Goal: Task Accomplishment & Management: Complete application form

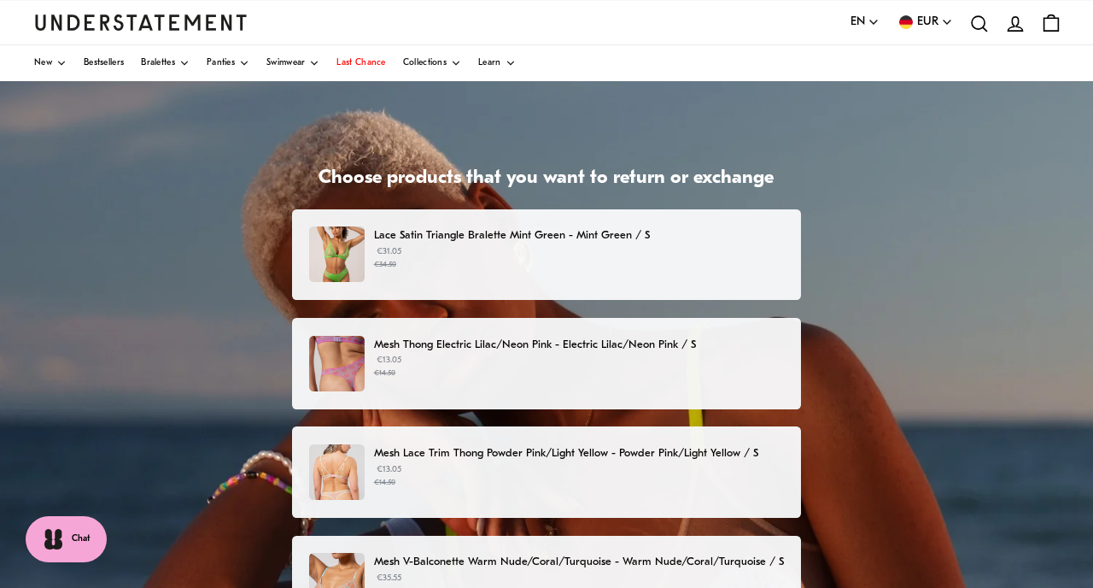
scroll to position [73, 0]
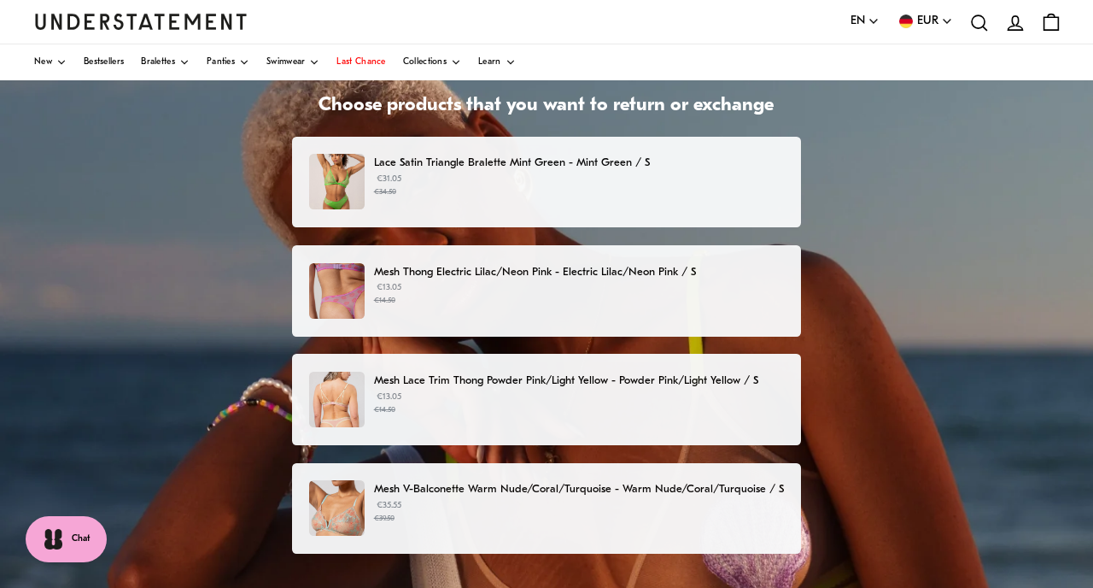
click at [359, 290] on img at bounding box center [337, 291] width 56 height 56
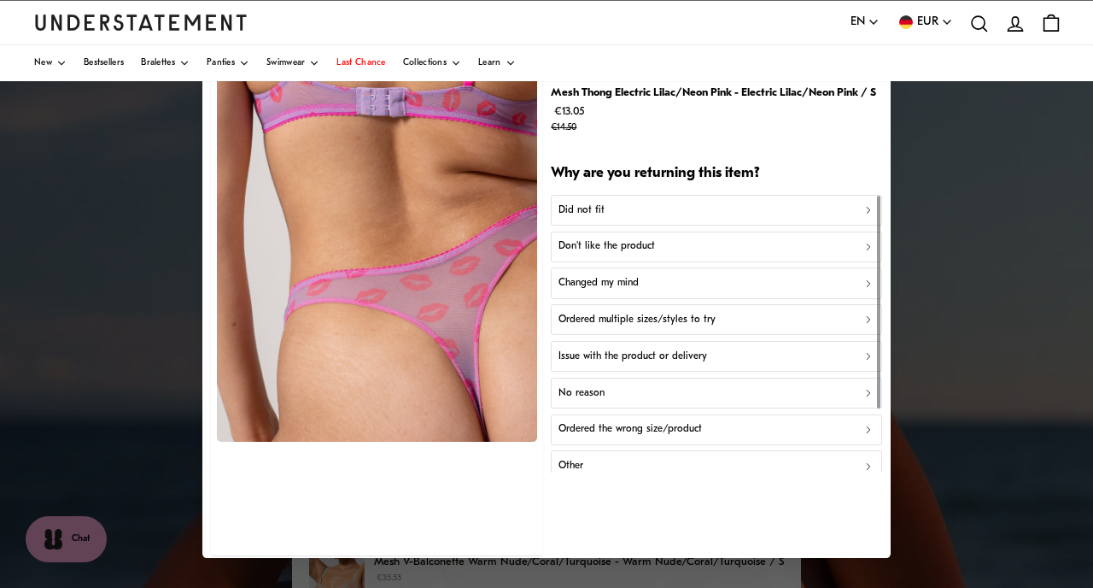
click at [729, 238] on button "Don't like the product" at bounding box center [716, 246] width 331 height 31
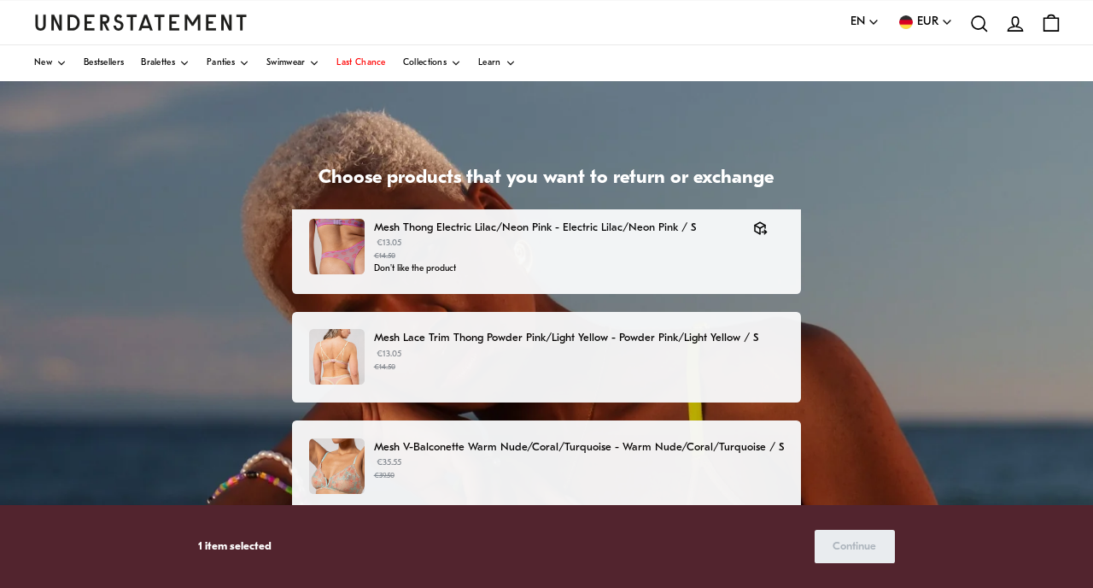
scroll to position [125, 0]
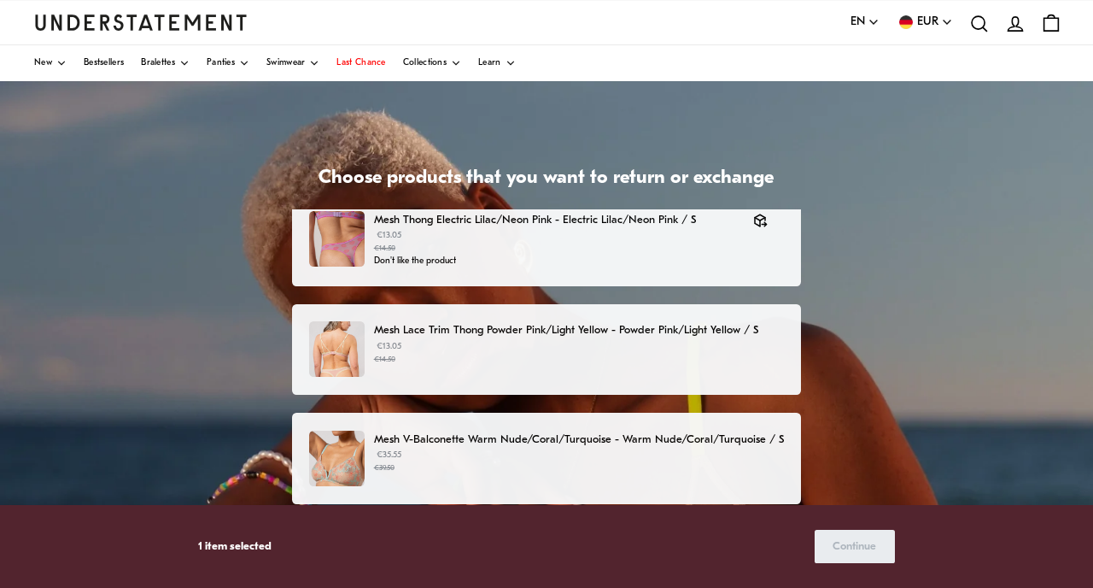
click at [585, 345] on p "€13.05 €14.50" at bounding box center [579, 353] width 410 height 26
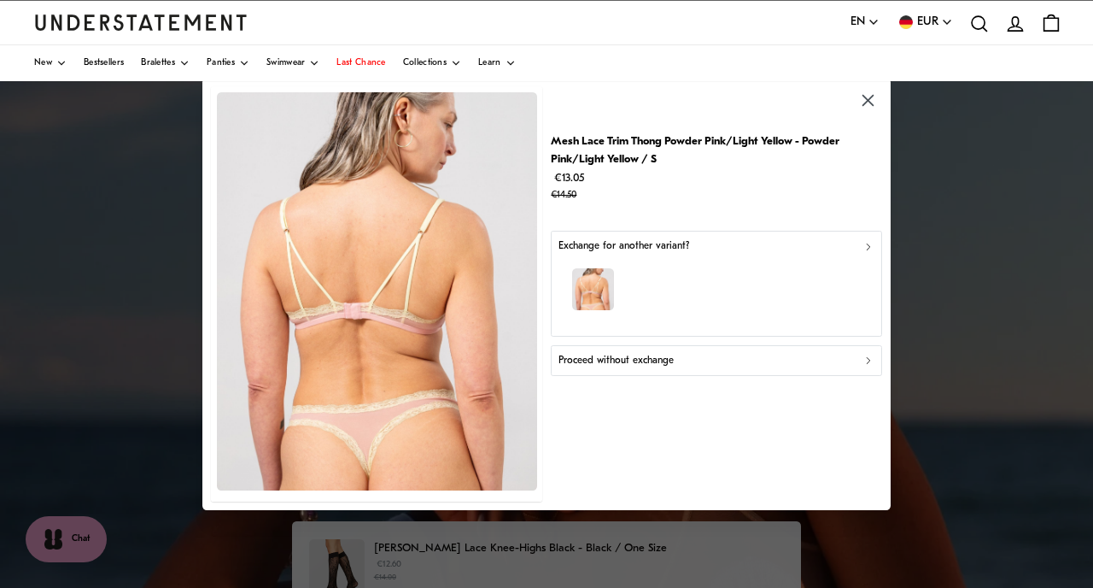
click at [700, 355] on div "Proceed without exchange" at bounding box center [717, 361] width 316 height 16
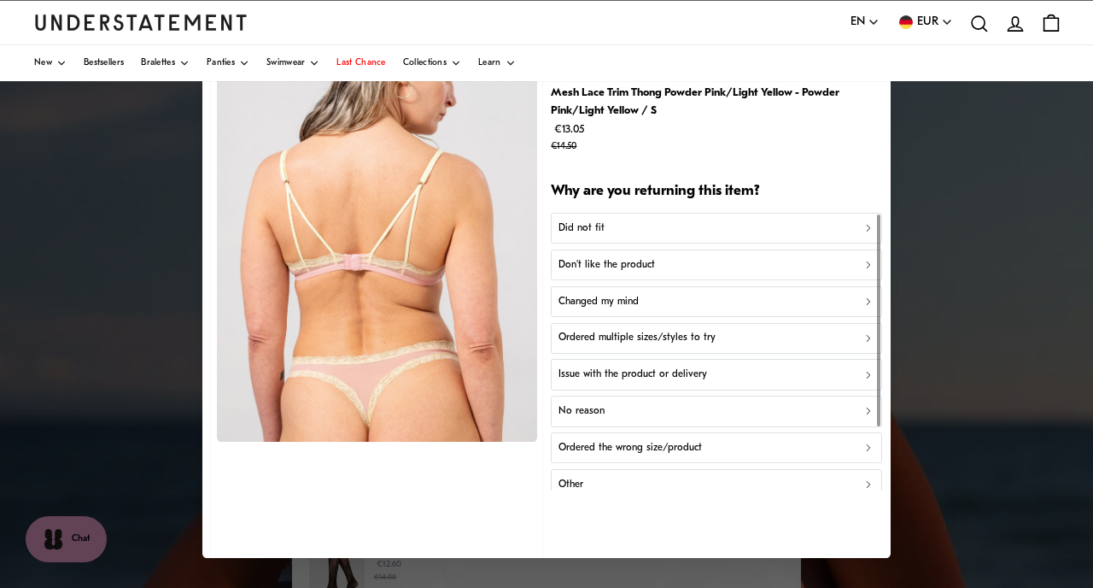
click at [711, 227] on div "Did not fit" at bounding box center [717, 228] width 316 height 16
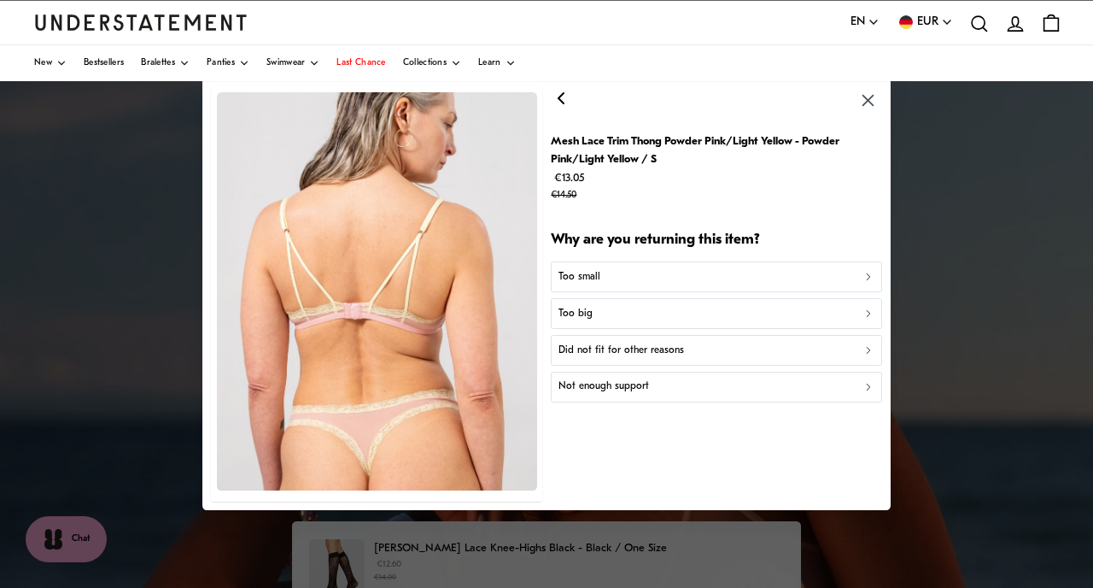
click at [641, 319] on div "Too big" at bounding box center [717, 314] width 316 height 16
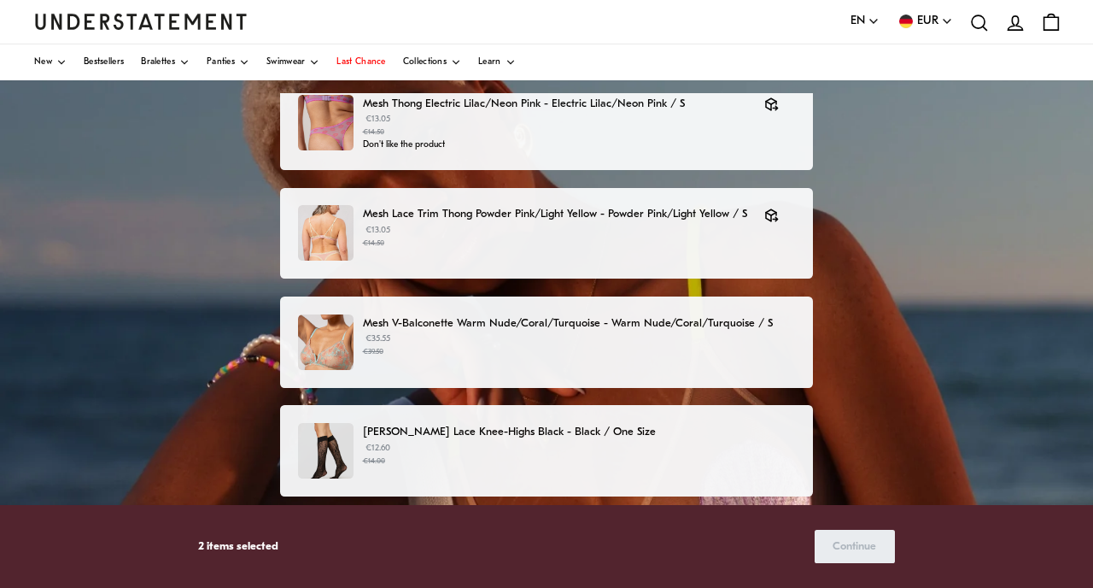
scroll to position [250, 0]
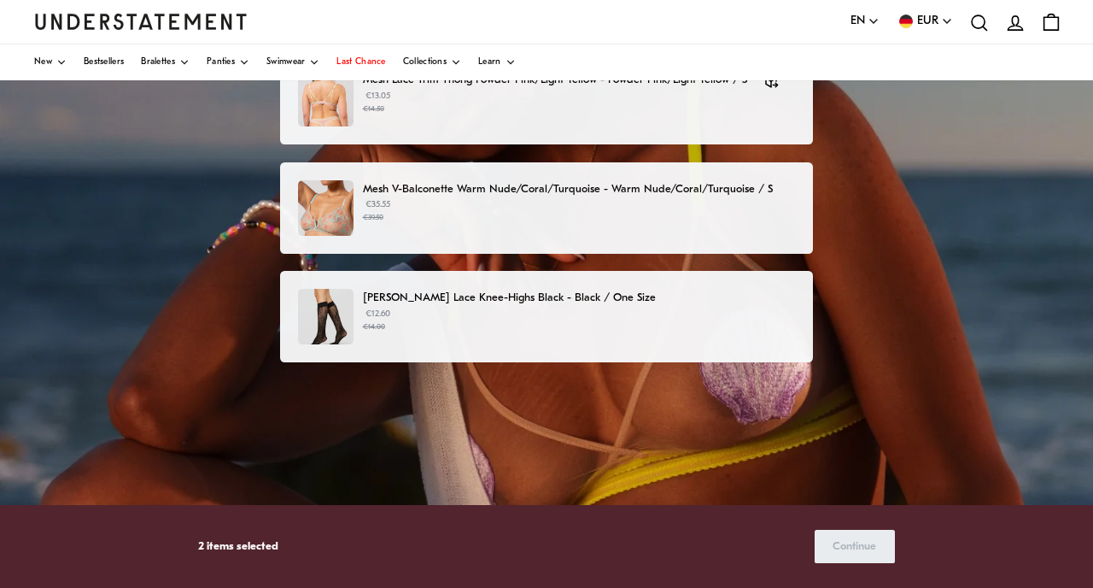
click at [614, 216] on small "€39.50" at bounding box center [579, 218] width 432 height 12
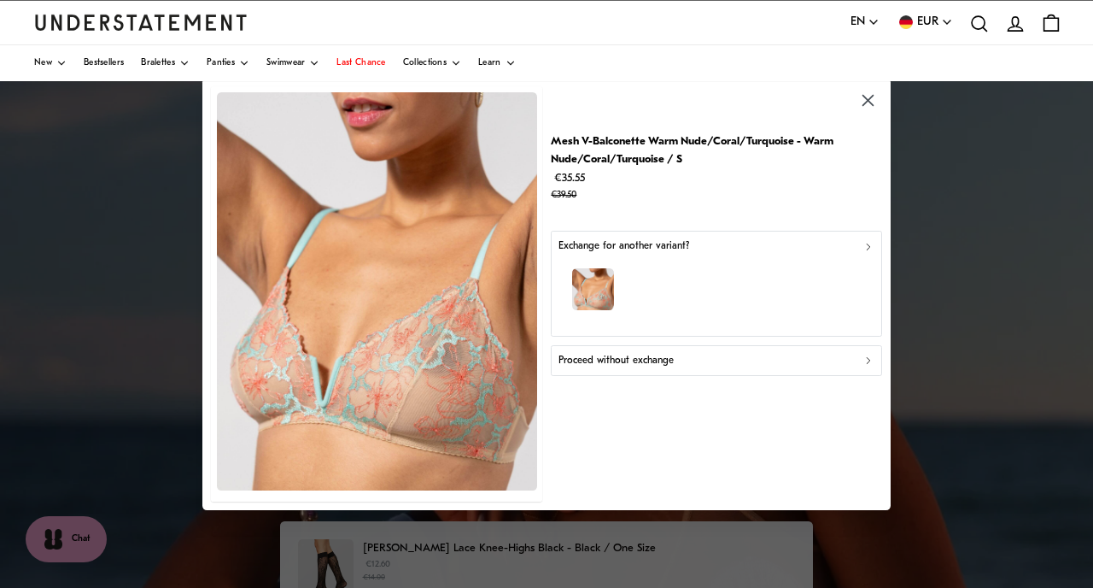
click at [714, 366] on div "Proceed without exchange" at bounding box center [717, 361] width 316 height 16
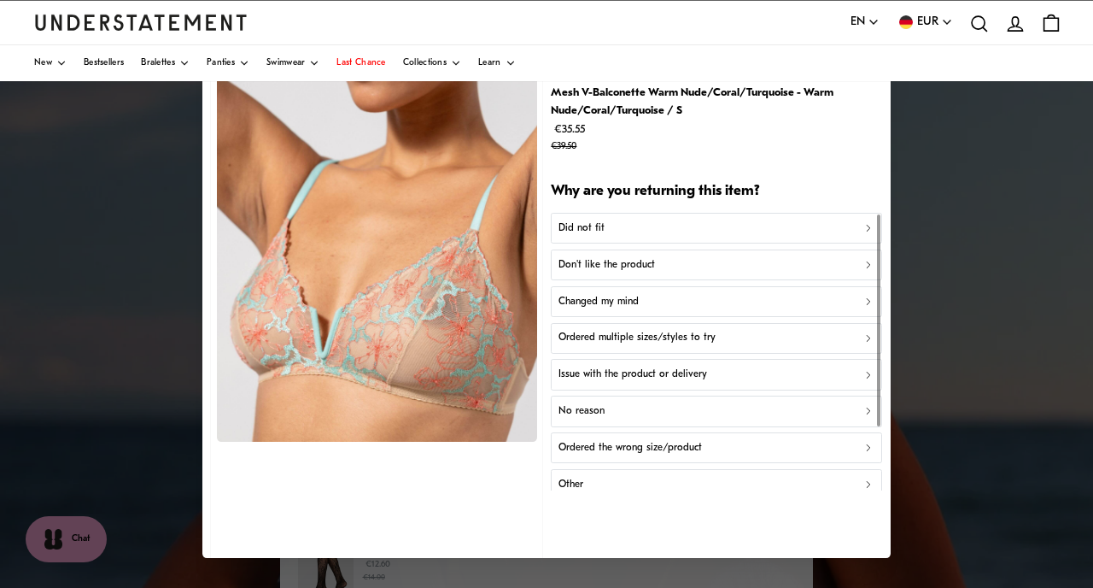
click at [700, 224] on div "Did not fit" at bounding box center [717, 228] width 316 height 16
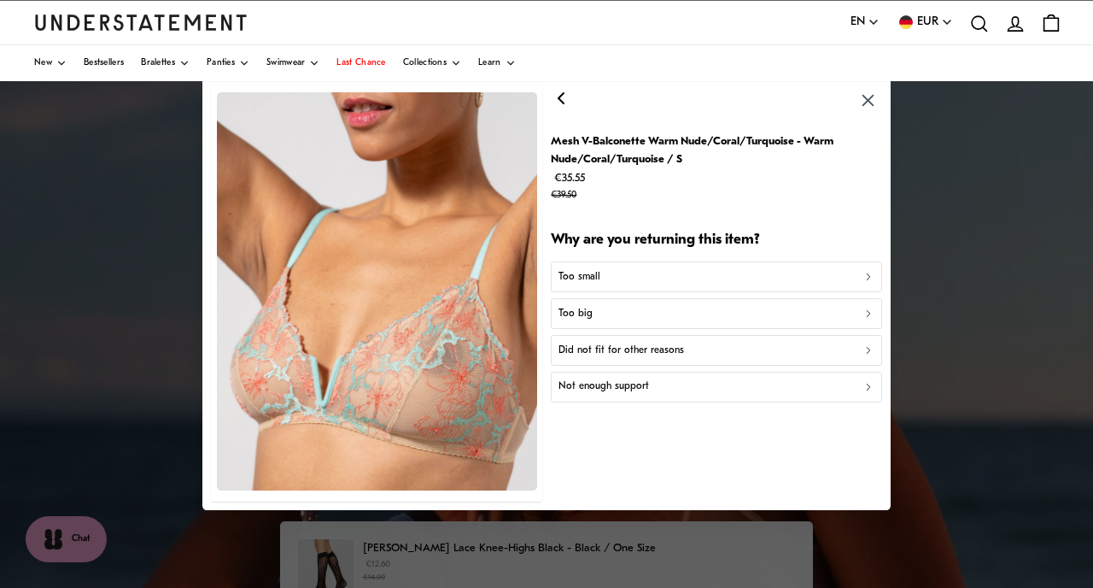
click at [639, 312] on div "Too big" at bounding box center [717, 314] width 316 height 16
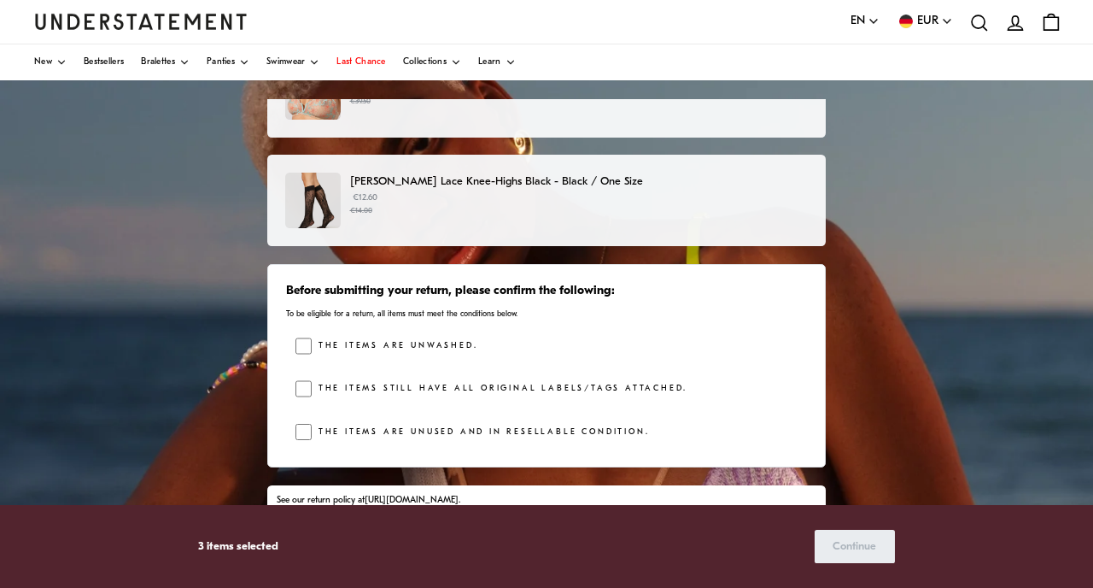
scroll to position [119, 0]
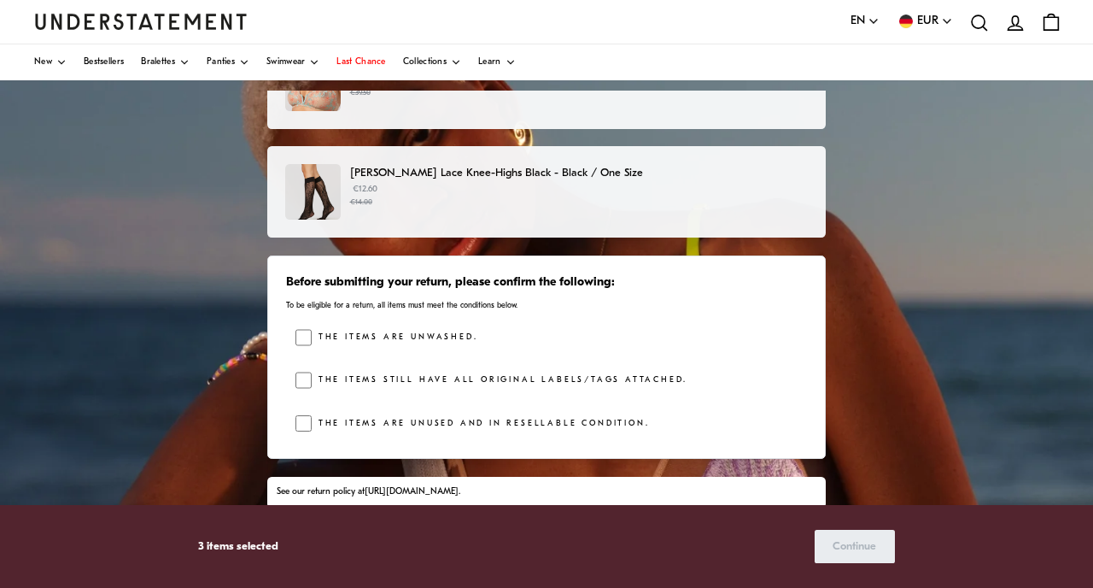
click at [316, 332] on label "The items are unwashed." at bounding box center [395, 337] width 166 height 17
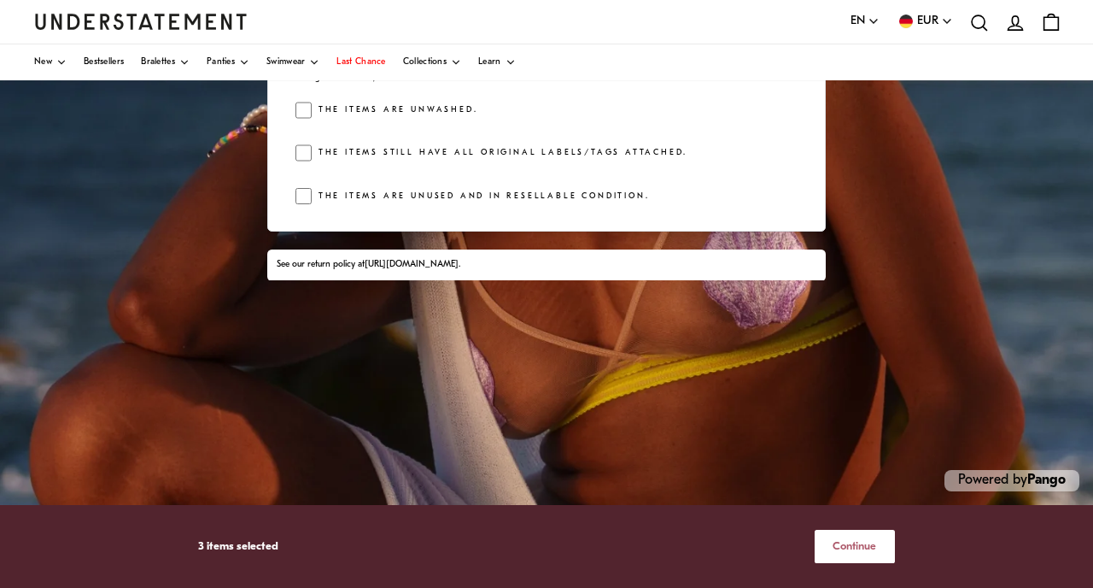
scroll to position [348, 0]
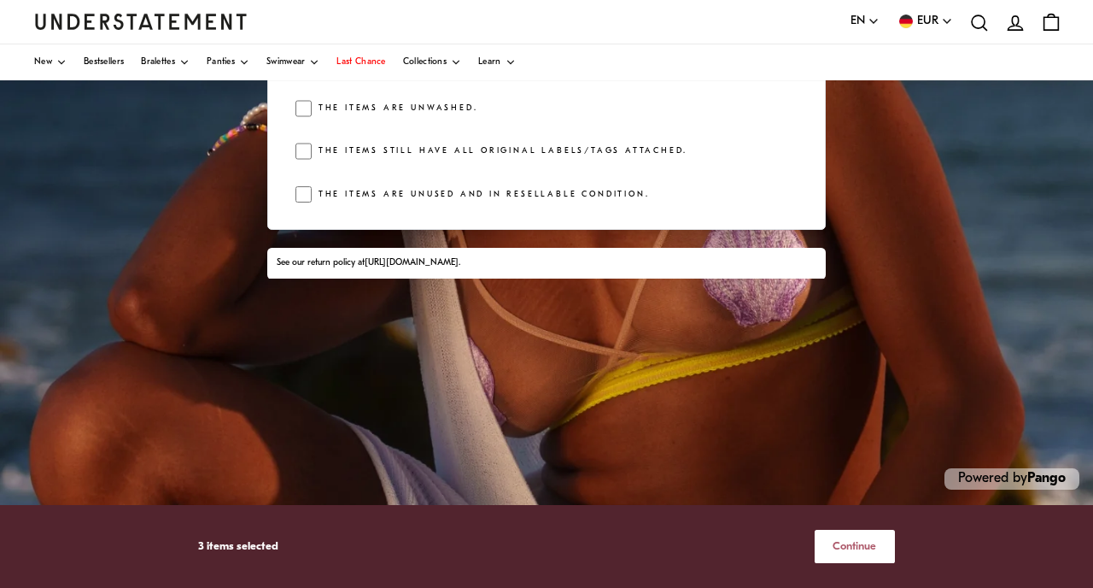
click at [835, 542] on span "Continue" at bounding box center [855, 546] width 44 height 32
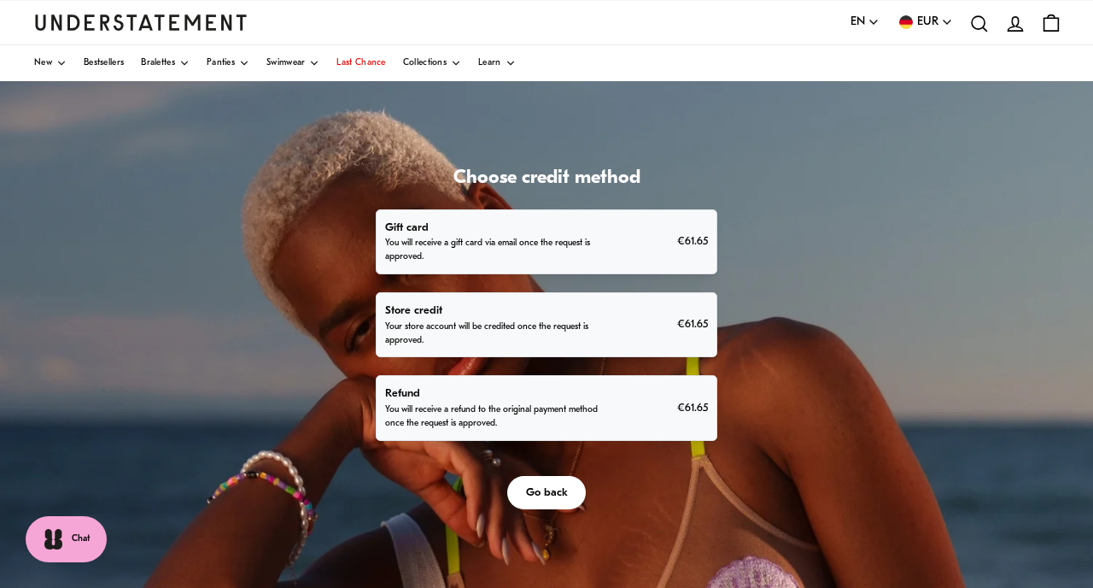
click at [641, 419] on div "Refund You will receive a refund to the original payment method once the reques…" at bounding box center [546, 407] width 322 height 46
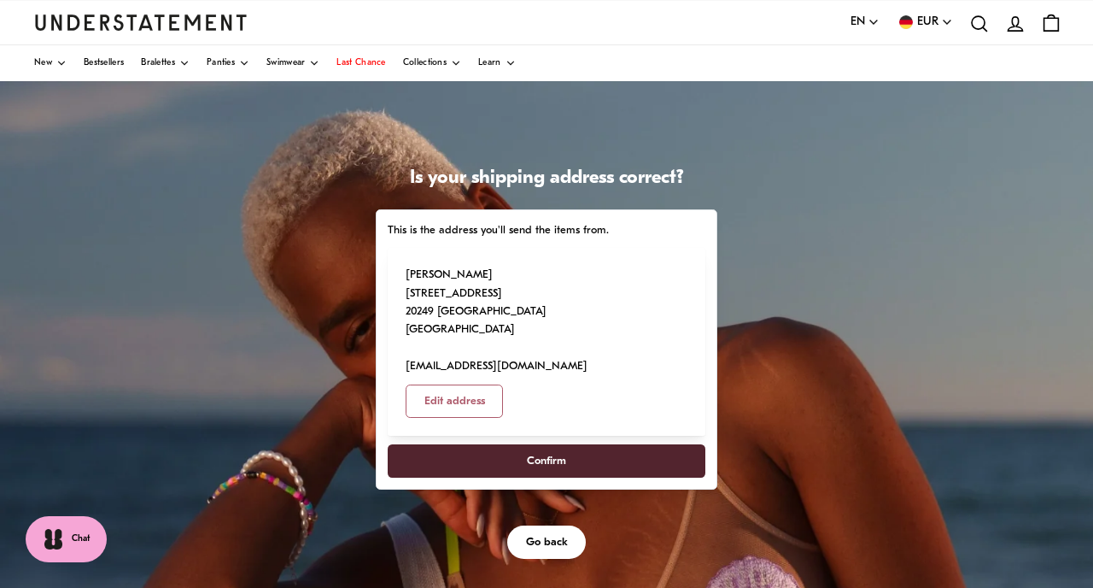
click at [649, 445] on span "Confirm" at bounding box center [547, 461] width 280 height 32
select select "**"
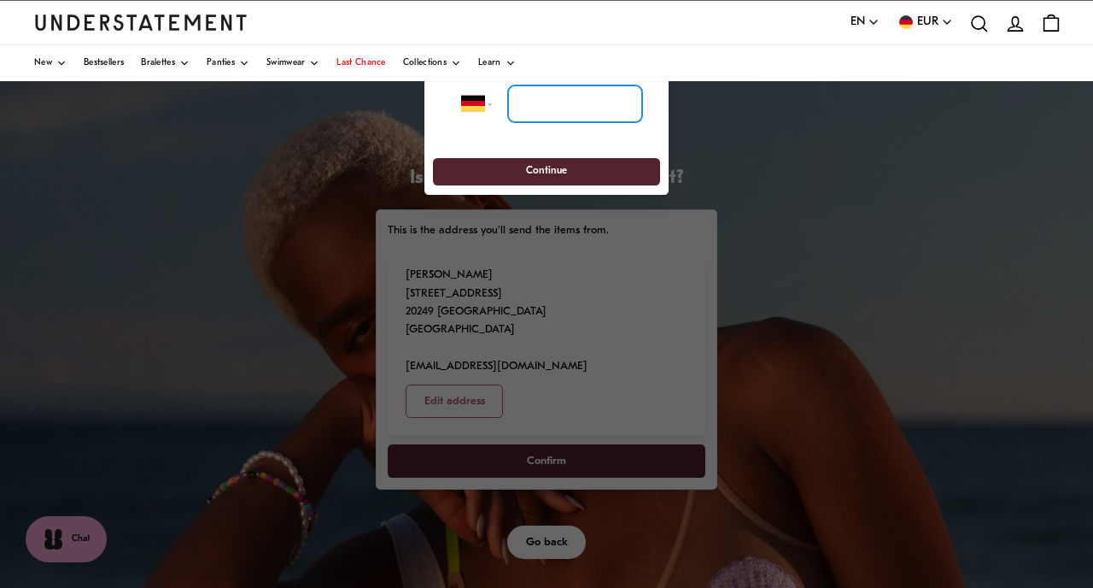
click at [595, 106] on input "tel" at bounding box center [575, 104] width 134 height 38
type input "**********"
click at [588, 170] on span "Continue" at bounding box center [546, 172] width 196 height 26
click at [558, 177] on span "Continue" at bounding box center [546, 172] width 41 height 26
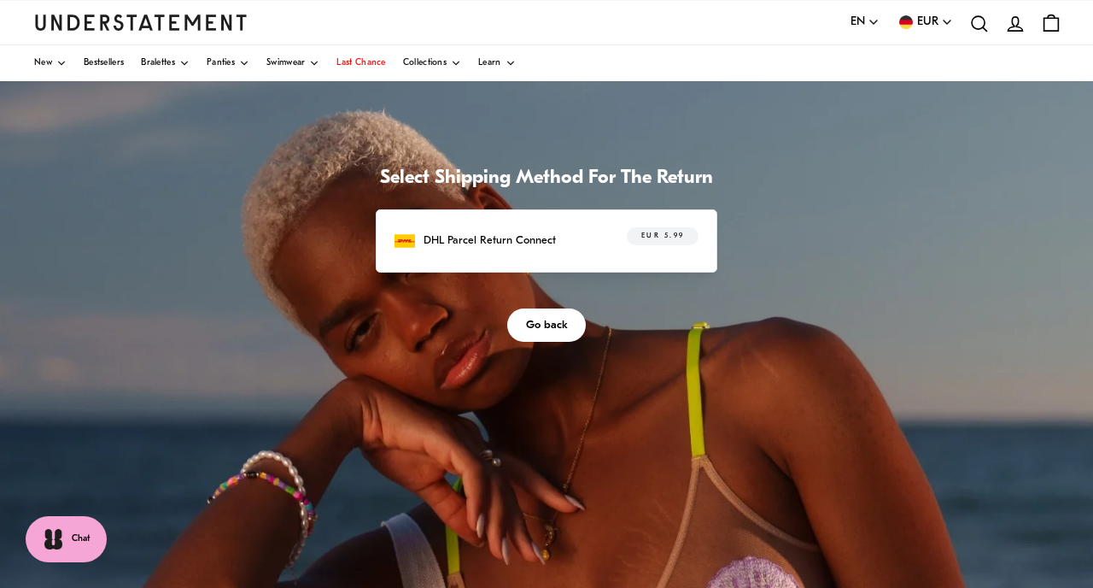
click at [536, 239] on p "DHL Parcel Return Connect" at bounding box center [490, 240] width 132 height 18
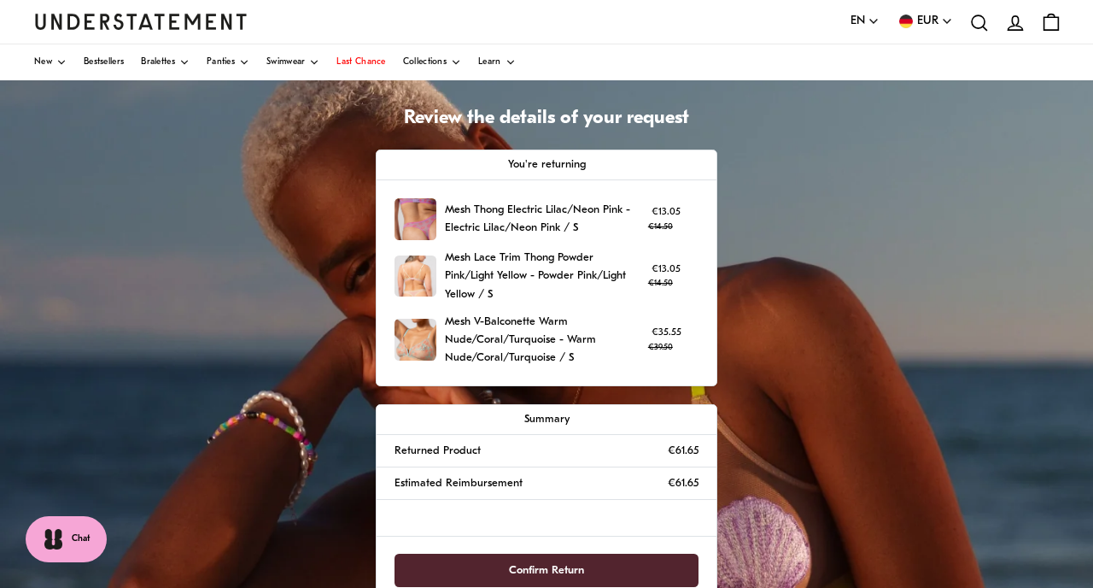
scroll to position [111, 0]
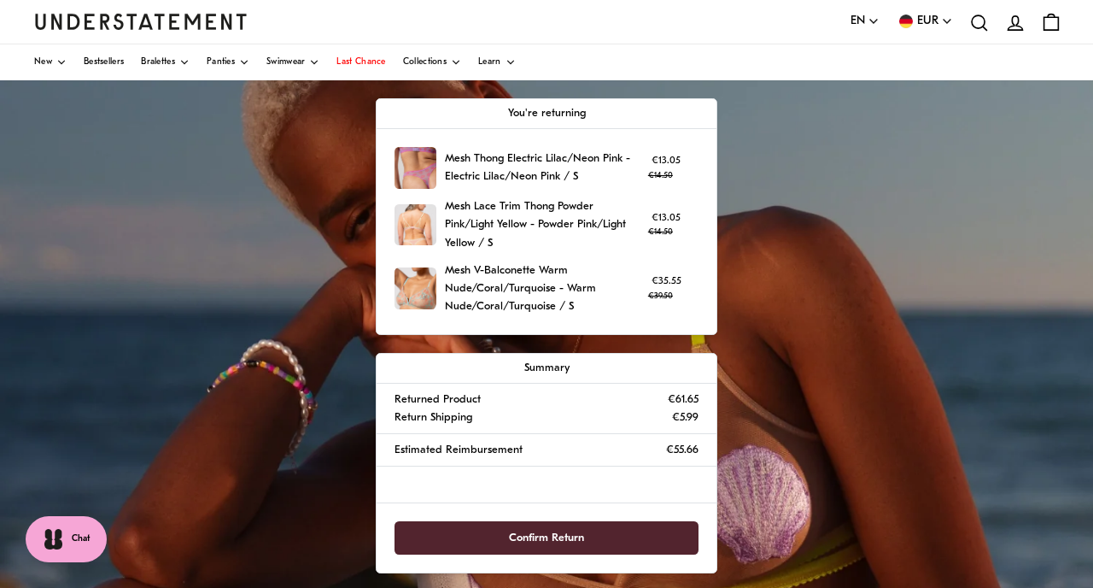
click at [583, 532] on span "Confirm Return" at bounding box center [546, 538] width 75 height 32
